Goal: Task Accomplishment & Management: Use online tool/utility

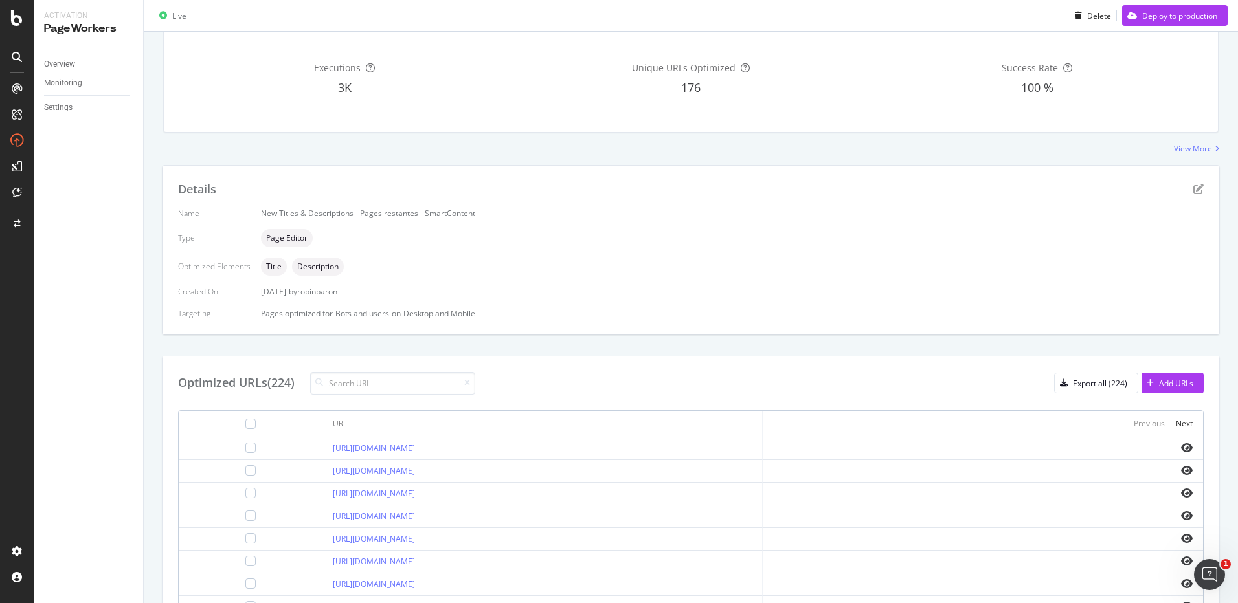
scroll to position [389, 0]
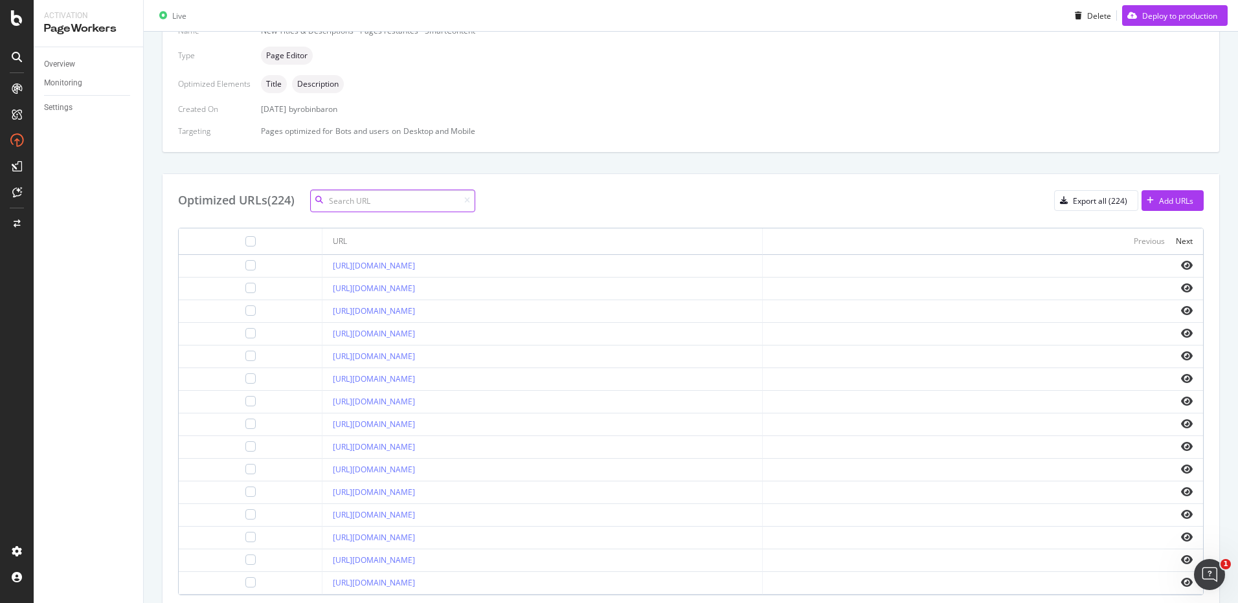
click at [374, 201] on input at bounding box center [392, 201] width 165 height 23
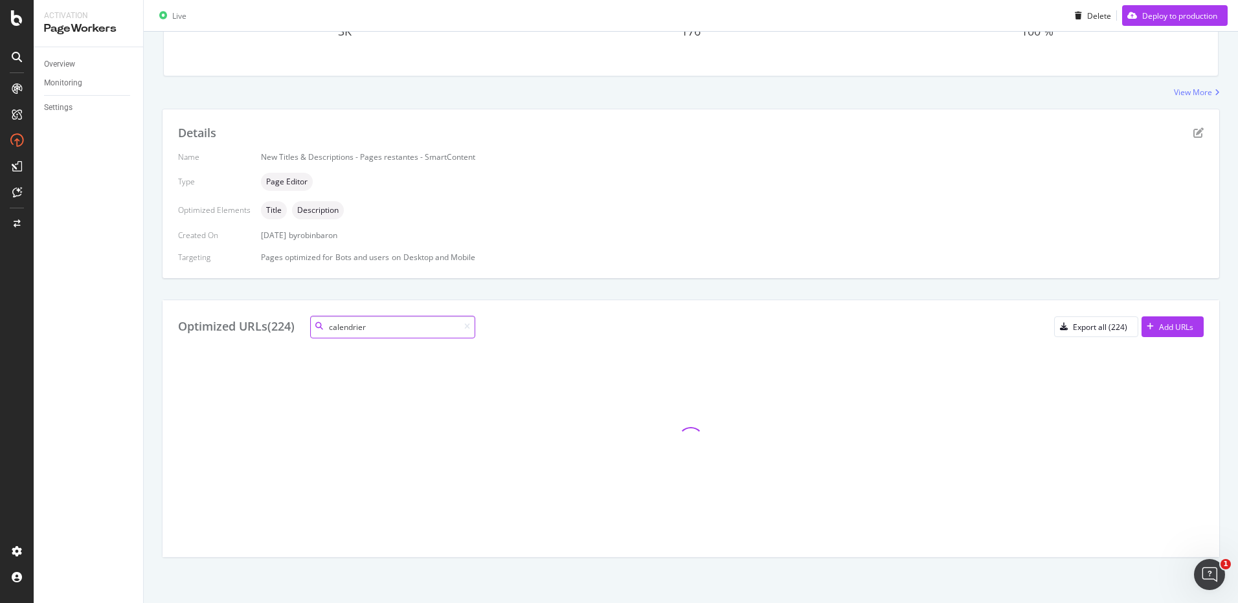
scroll to position [262, 0]
type input "calendrier"
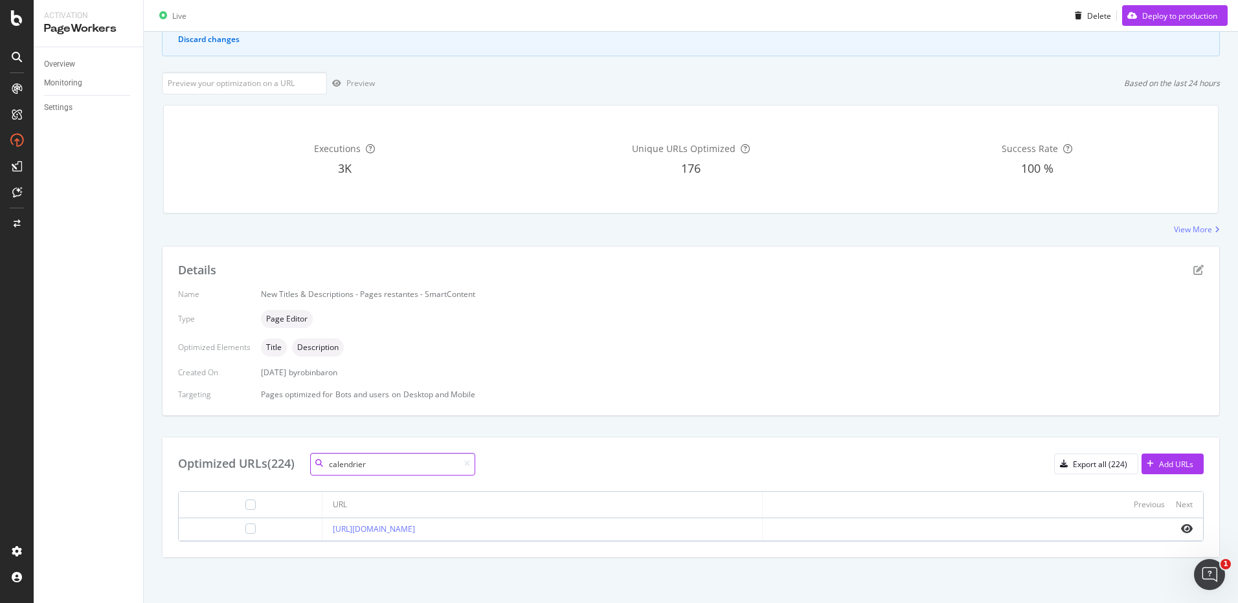
scroll to position [125, 0]
click at [1181, 528] on icon "eye" at bounding box center [1187, 529] width 12 height 10
click at [245, 530] on div at bounding box center [250, 529] width 10 height 10
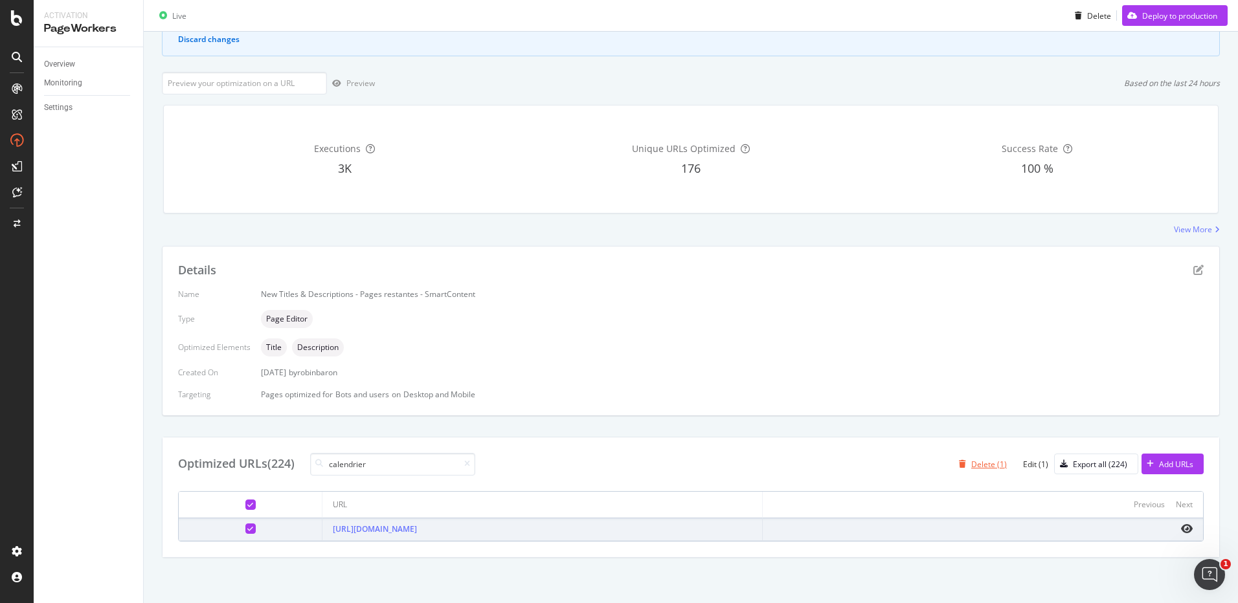
click at [984, 465] on div "Delete (1)" at bounding box center [989, 464] width 36 height 11
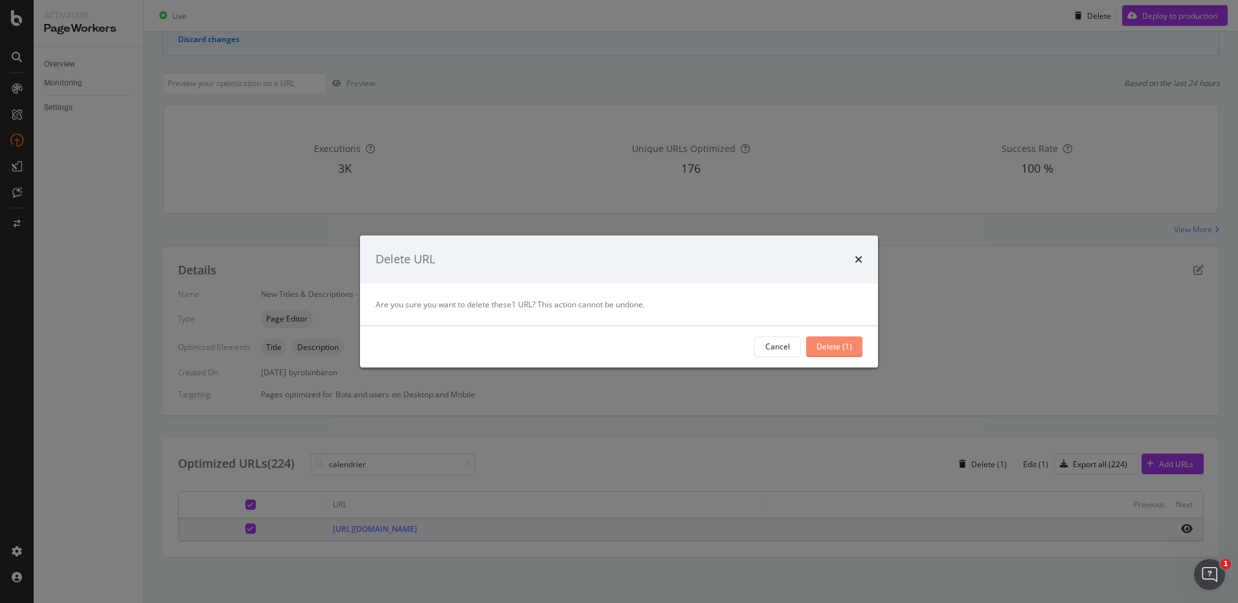
click at [851, 347] on div "Delete (1)" at bounding box center [834, 346] width 36 height 11
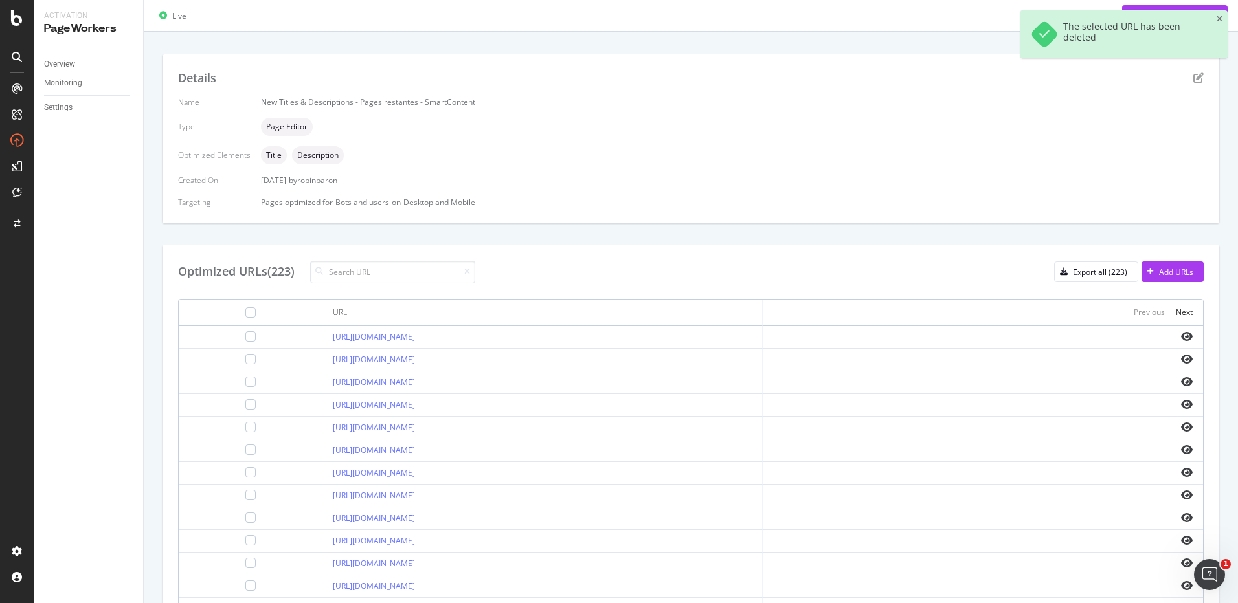
scroll to position [442, 0]
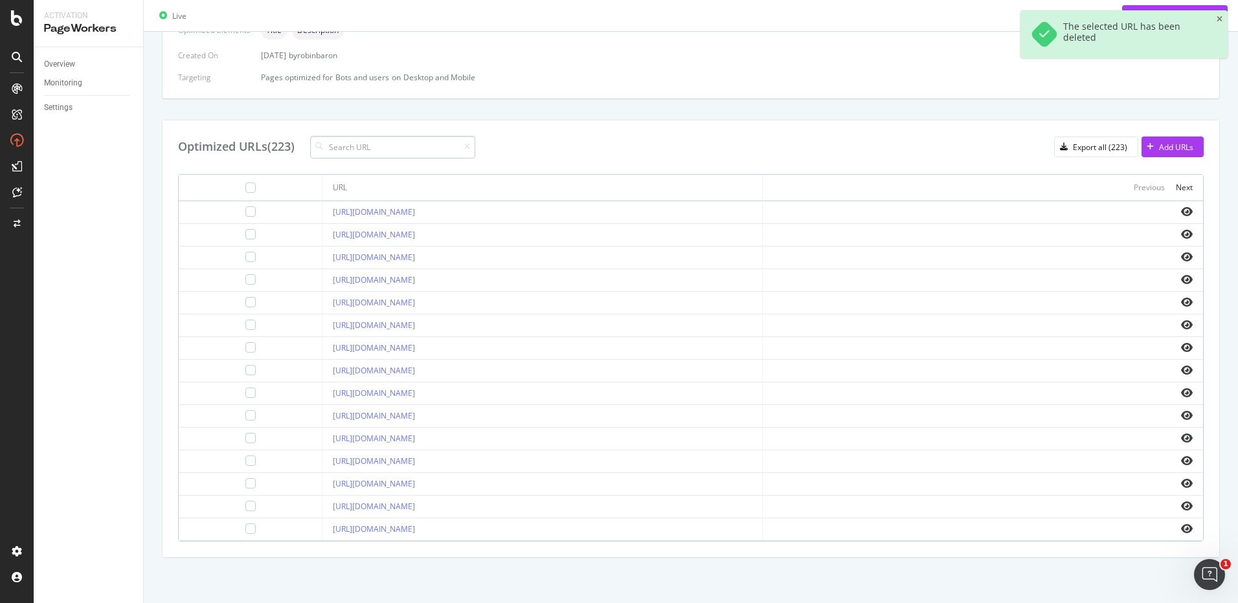
click at [370, 147] on input at bounding box center [392, 147] width 165 height 23
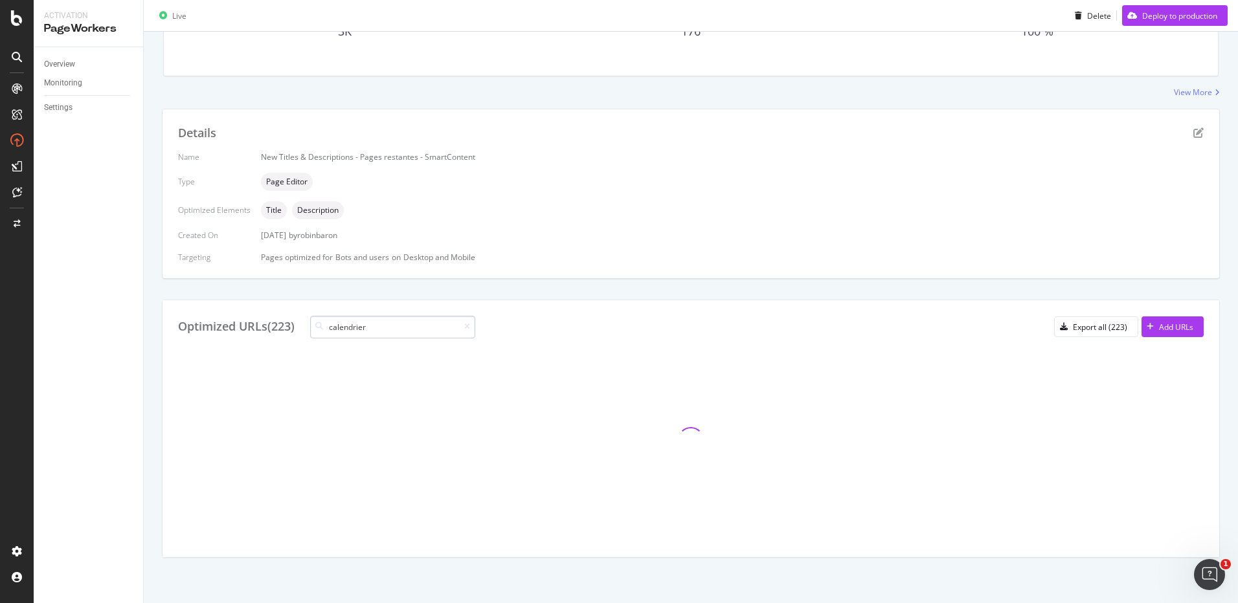
type input "calendrier"
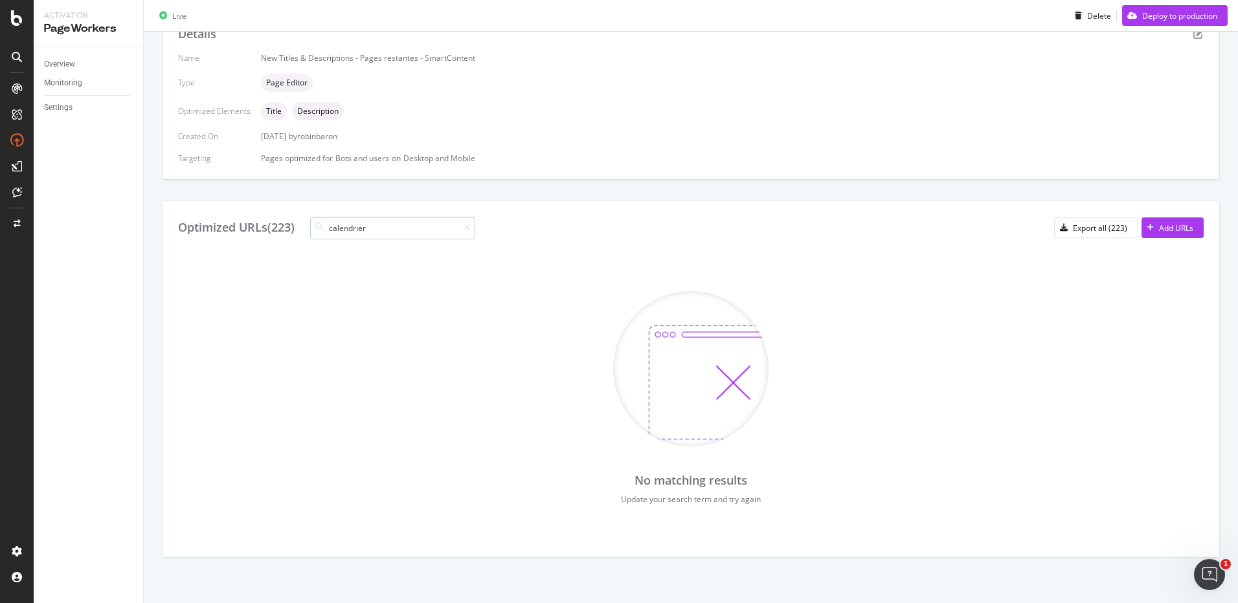
click at [355, 225] on input "calendrier" at bounding box center [392, 228] width 165 height 23
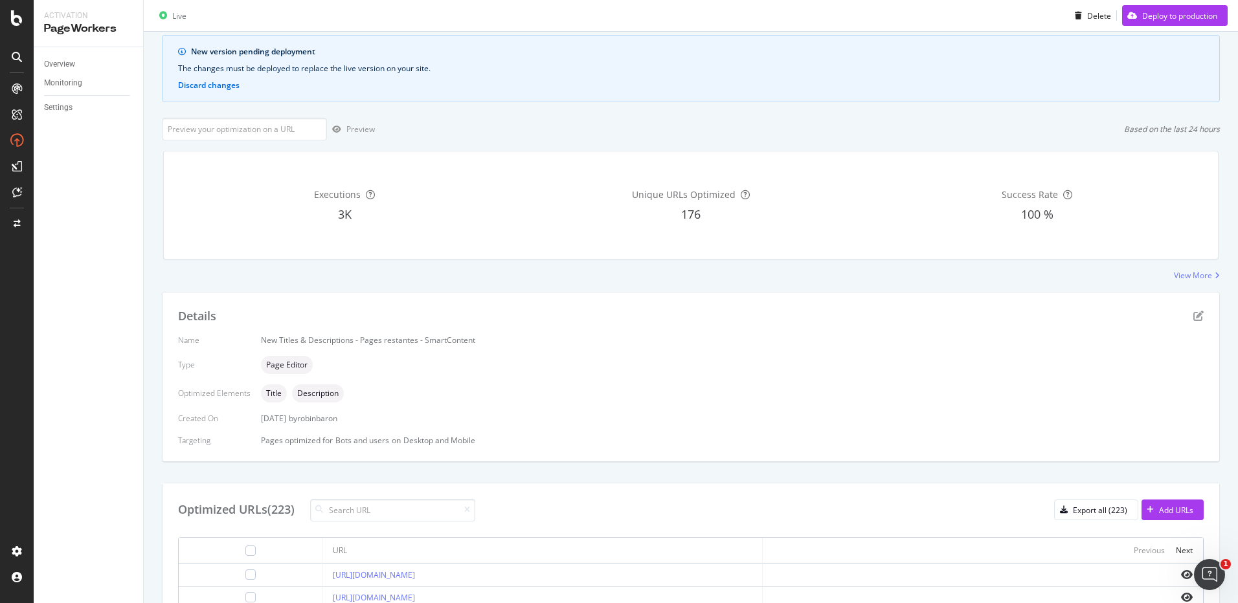
scroll to position [0, 0]
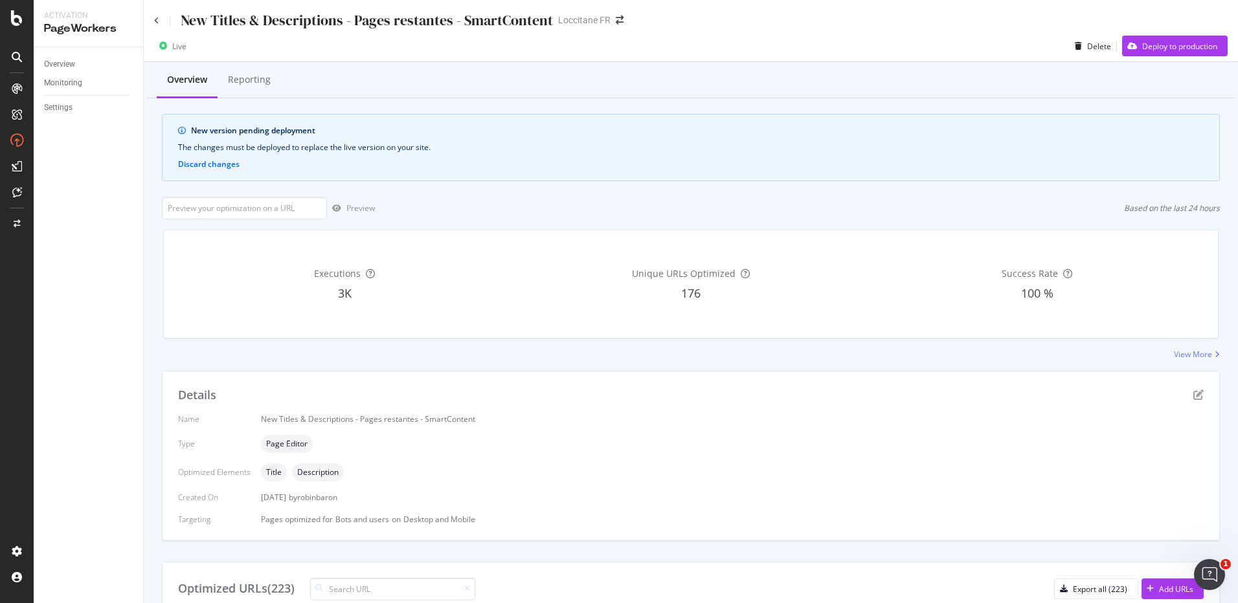
click at [1038, 77] on div "Overview Reporting" at bounding box center [690, 80] width 1089 height 35
